Goal: Task Accomplishment & Management: Manage account settings

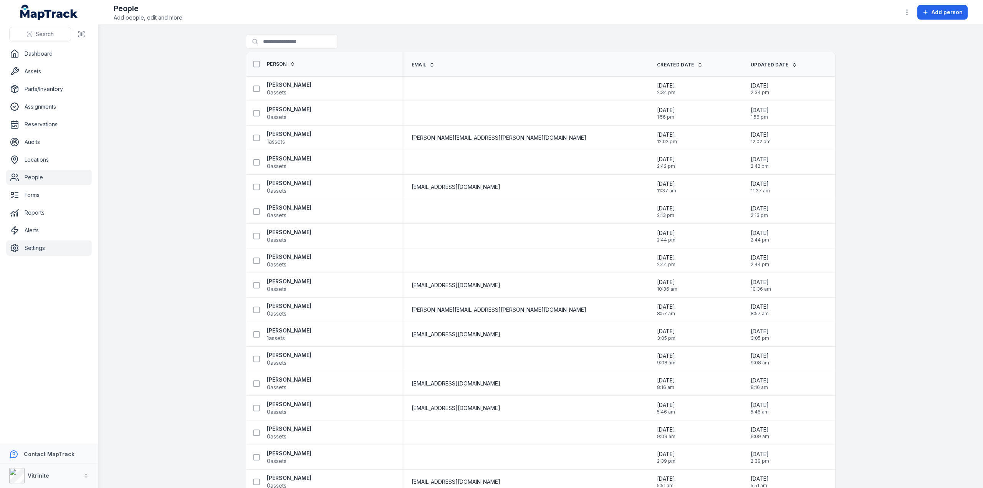
click at [25, 249] on link "Settings" at bounding box center [49, 247] width 86 height 15
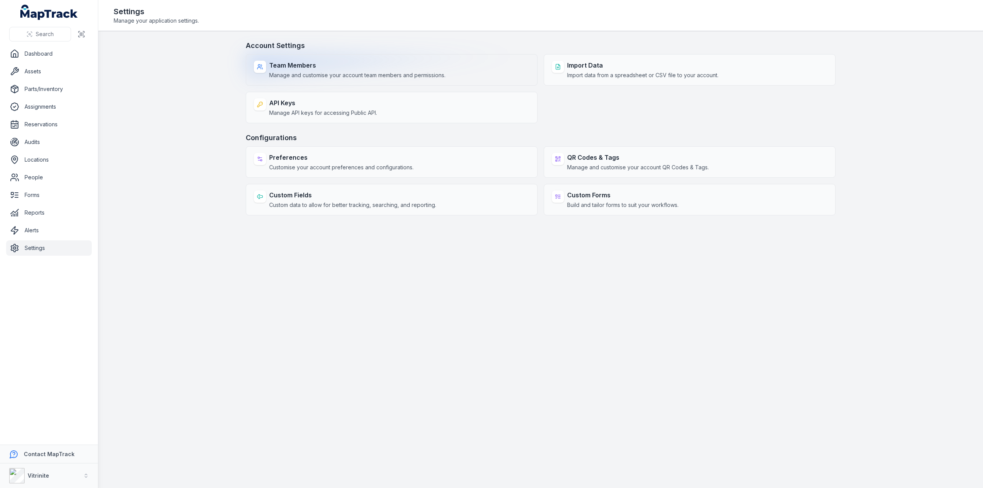
click at [323, 73] on span "Manage and customise your account team members and permissions." at bounding box center [357, 75] width 176 height 8
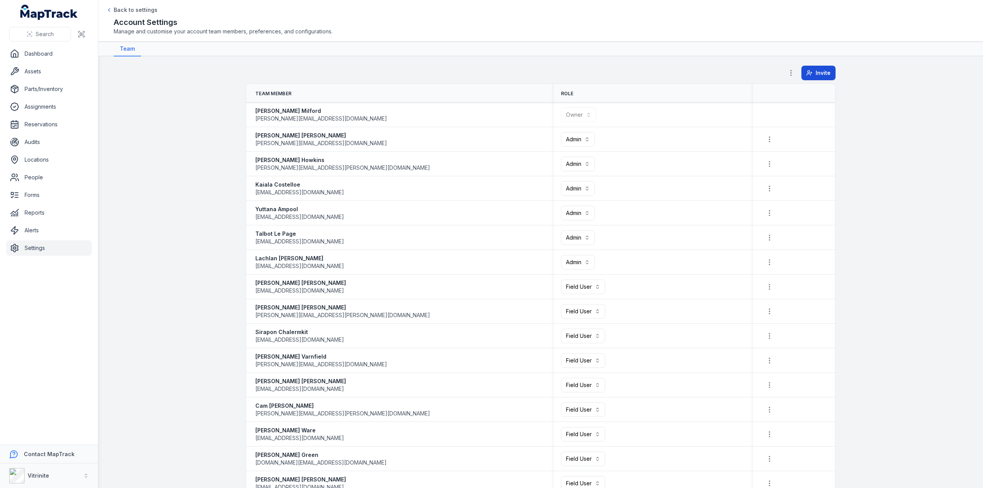
click at [816, 70] on span "Invite" at bounding box center [823, 73] width 15 height 8
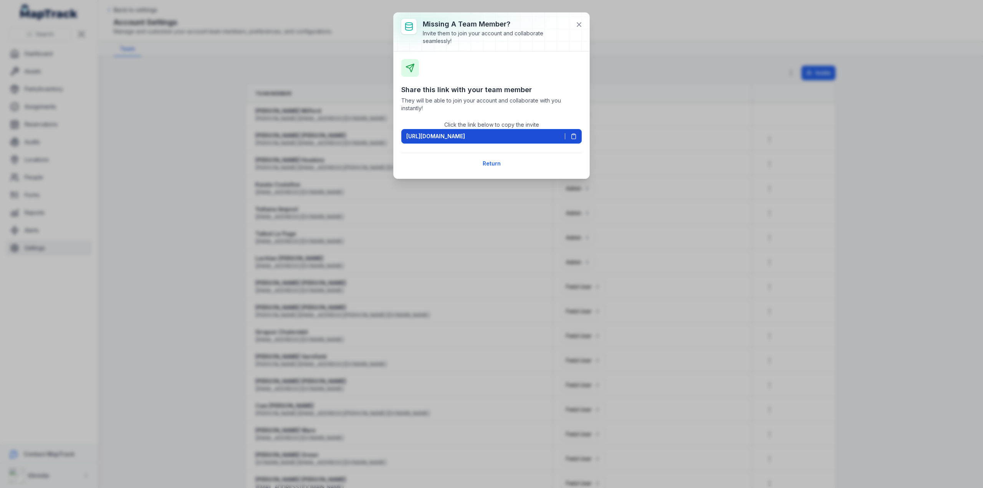
click at [575, 134] on icon at bounding box center [574, 136] width 6 height 6
click at [578, 21] on icon at bounding box center [579, 25] width 8 height 8
